Goal: Check status: Check status

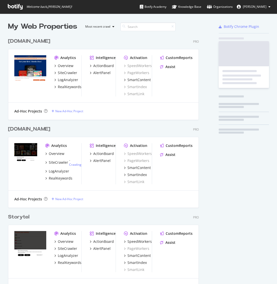
scroll to position [290, 191]
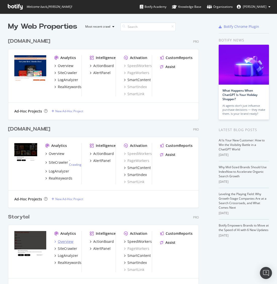
click at [68, 240] on div "Overview" at bounding box center [66, 241] width 16 height 5
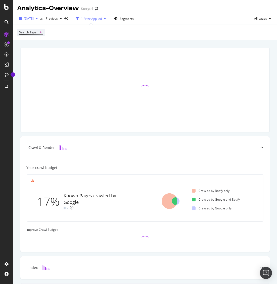
click at [34, 19] on span "[DATE]" at bounding box center [29, 18] width 10 height 4
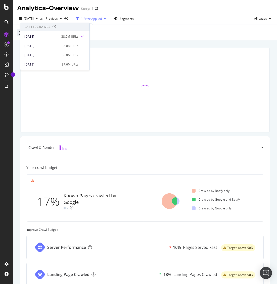
click at [178, 32] on div "Search Type = All" at bounding box center [145, 32] width 256 height 15
